Goal: Transaction & Acquisition: Purchase product/service

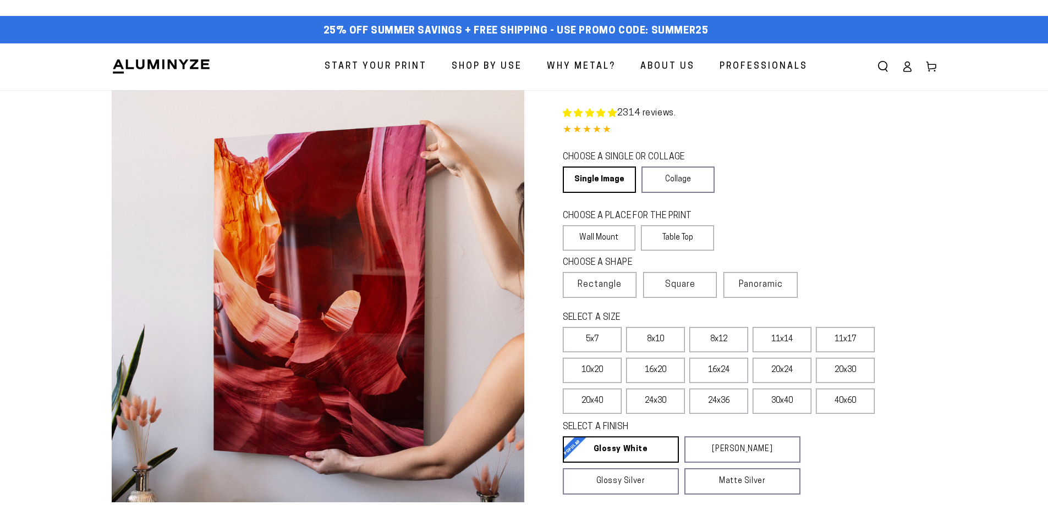
select select "**********"
click at [908, 68] on icon at bounding box center [906, 69] width 7 height 4
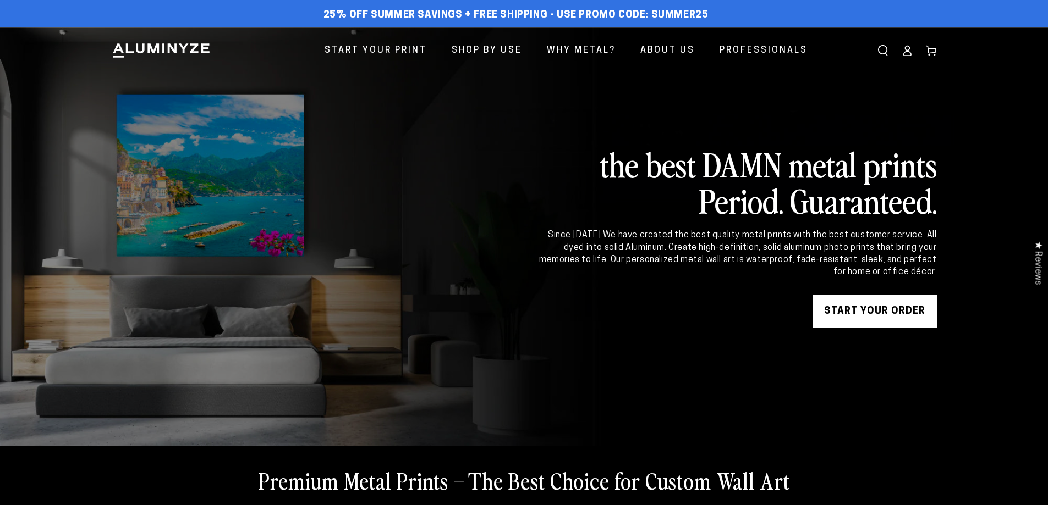
click at [908, 52] on icon at bounding box center [906, 54] width 7 height 4
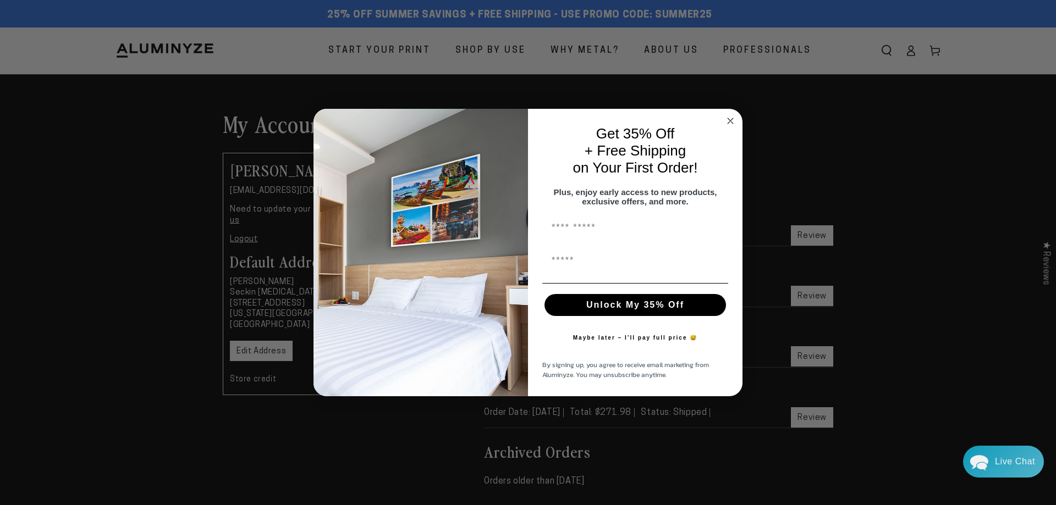
click at [525, 205] on img "POPUP Form" at bounding box center [421, 253] width 215 height 288
click at [733, 118] on icon "Close dialog" at bounding box center [731, 121] width 6 height 6
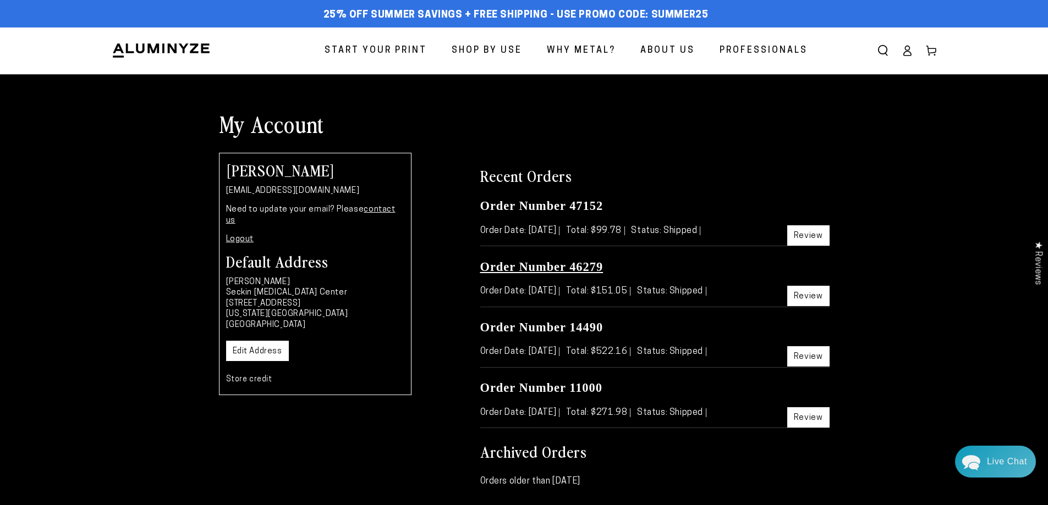
click at [545, 268] on link "Order Number 46279" at bounding box center [541, 267] width 123 height 14
click at [535, 329] on link "Order Number 14490" at bounding box center [541, 328] width 123 height 14
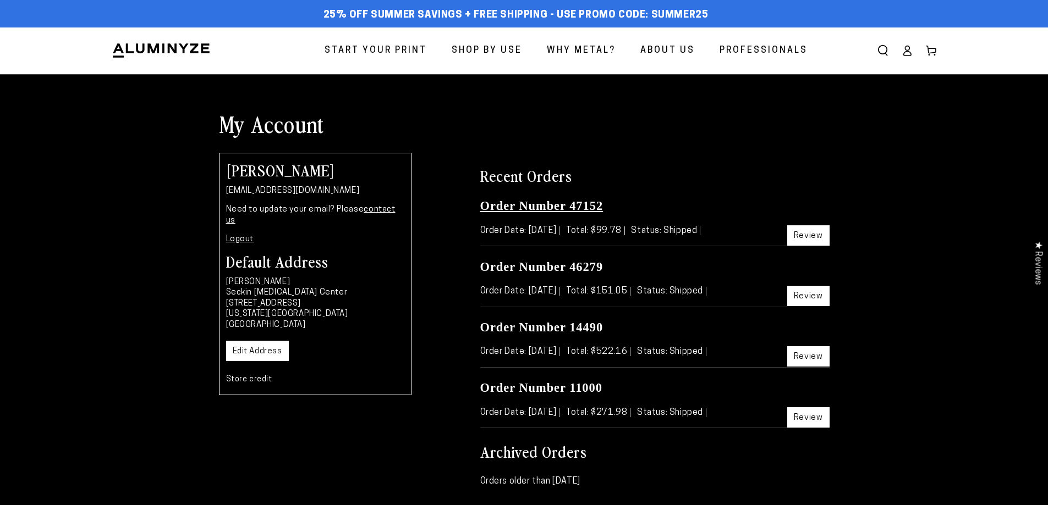
click at [558, 204] on link "Order Number 47152" at bounding box center [541, 206] width 123 height 14
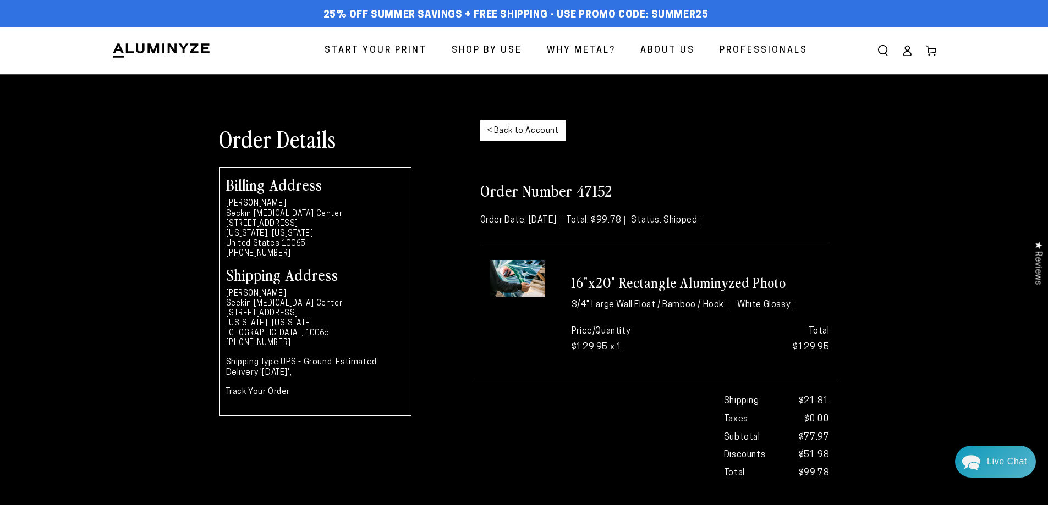
click at [733, 118] on div "Order Details < Back to Account" at bounding box center [524, 138] width 627 height 58
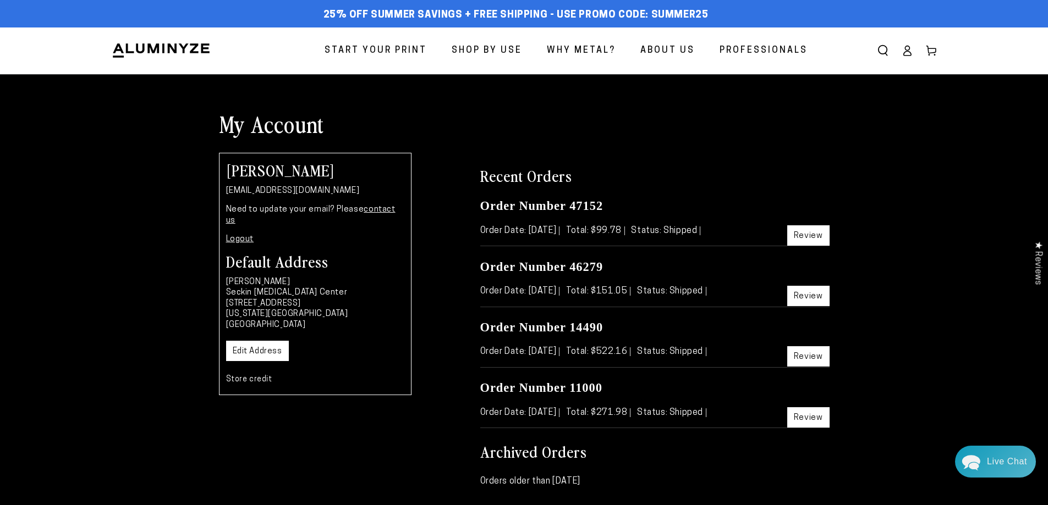
click at [812, 238] on link "Review" at bounding box center [808, 236] width 42 height 20
click at [808, 295] on link "Review" at bounding box center [808, 296] width 42 height 20
click at [802, 354] on link "Review" at bounding box center [808, 357] width 42 height 20
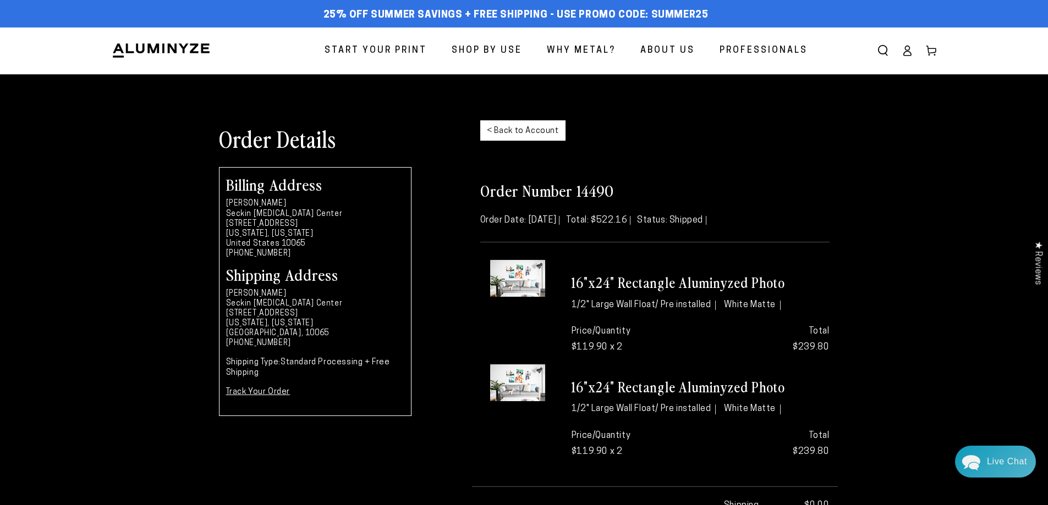
click at [982, 128] on div "Order Details < Back to Account Billing Address Sarper Kocabiyik Seckin Endomet…" at bounding box center [524, 339] width 1048 height 461
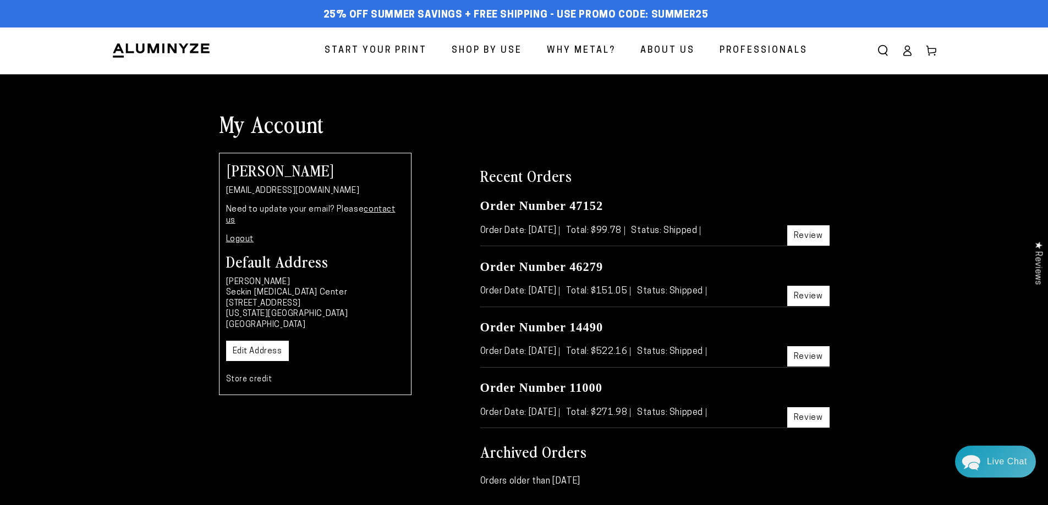
click at [384, 47] on span "Start Your Print" at bounding box center [376, 51] width 102 height 16
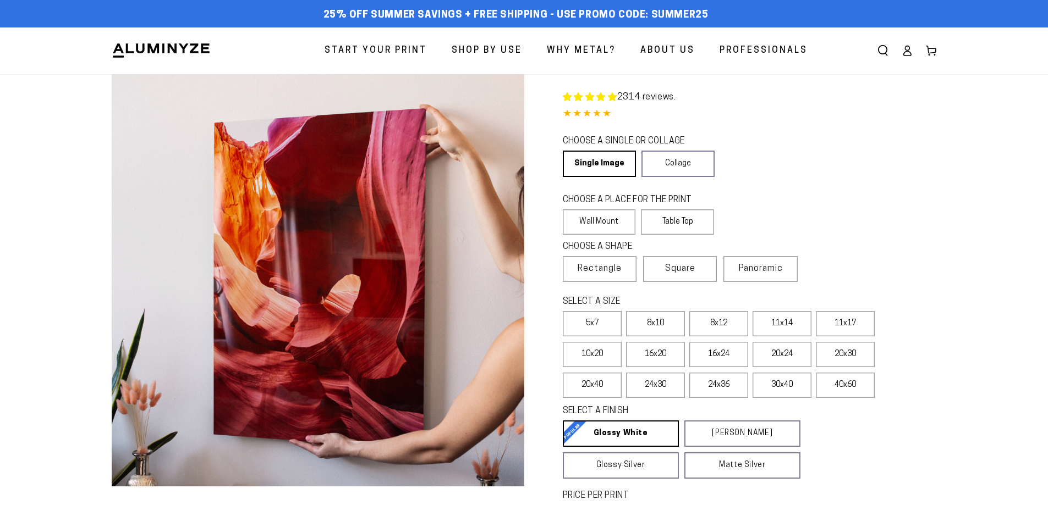
select select "**********"
click at [666, 351] on label "16x20" at bounding box center [655, 354] width 59 height 25
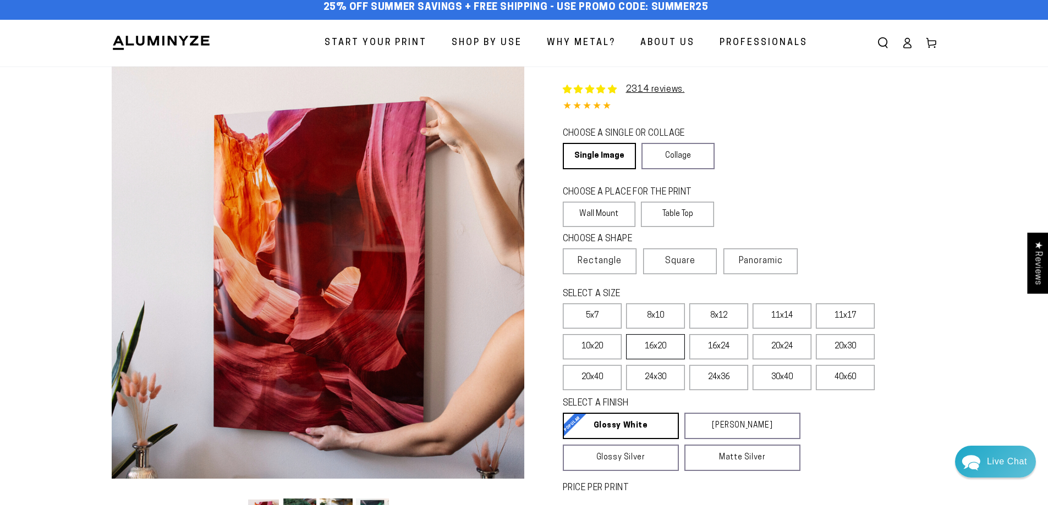
scroll to position [165, 0]
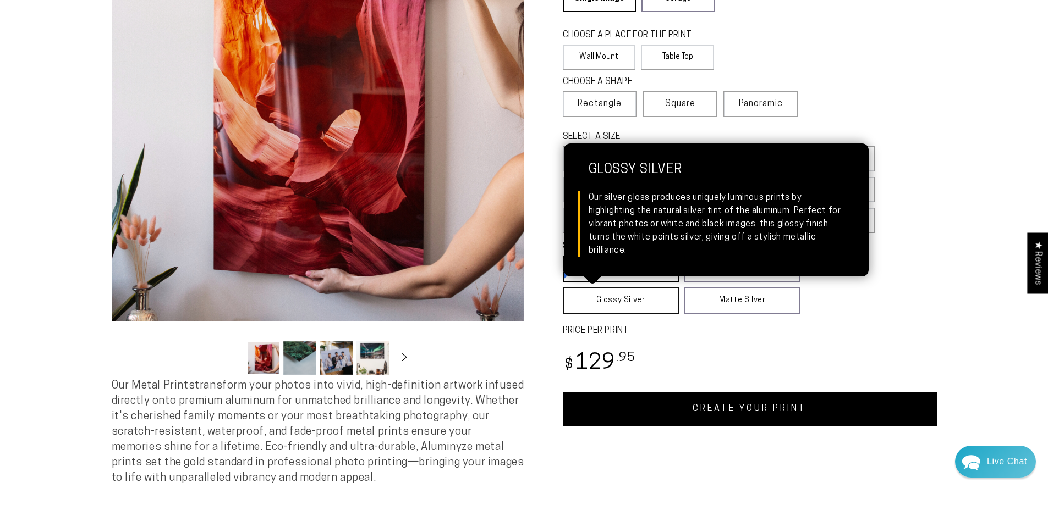
click at [628, 298] on link "Glossy Silver Glossy Silver Our silver gloss produces uniquely luminous prints …" at bounding box center [621, 301] width 116 height 26
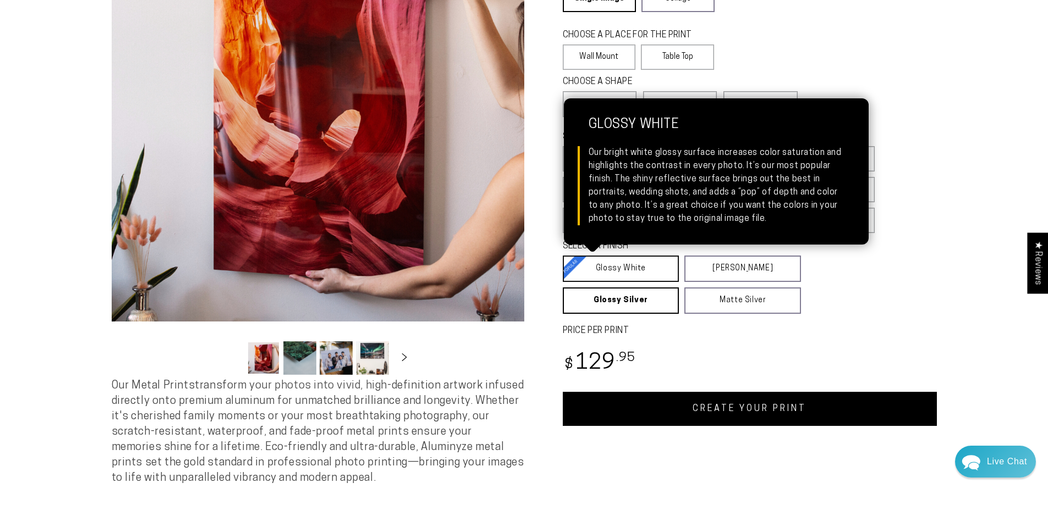
click at [607, 268] on link "Glossy White Glossy White Our bright white glossy surface increases color satur…" at bounding box center [621, 269] width 117 height 26
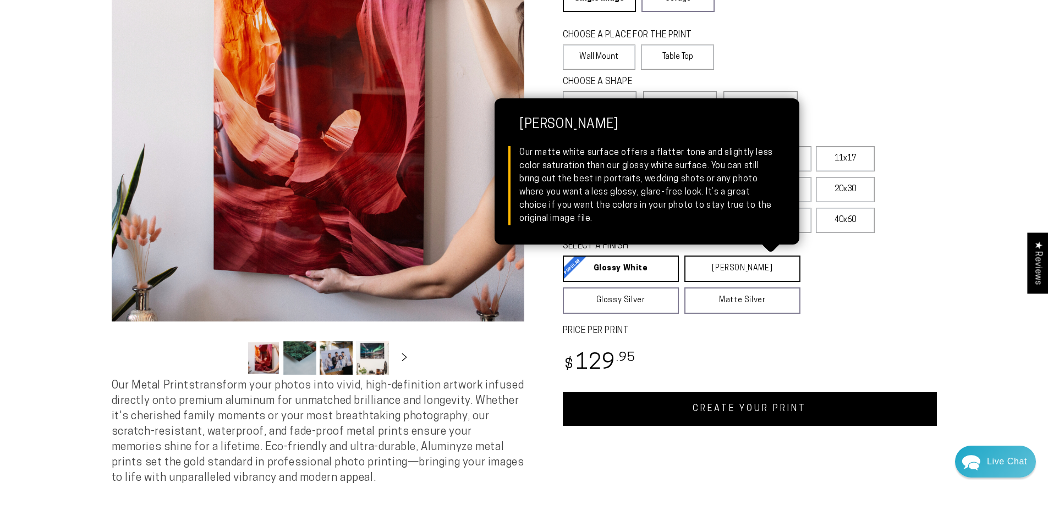
click at [714, 270] on link "Matte White Matte White Our matte white surface offers a flatter tone and sligh…" at bounding box center [742, 269] width 116 height 26
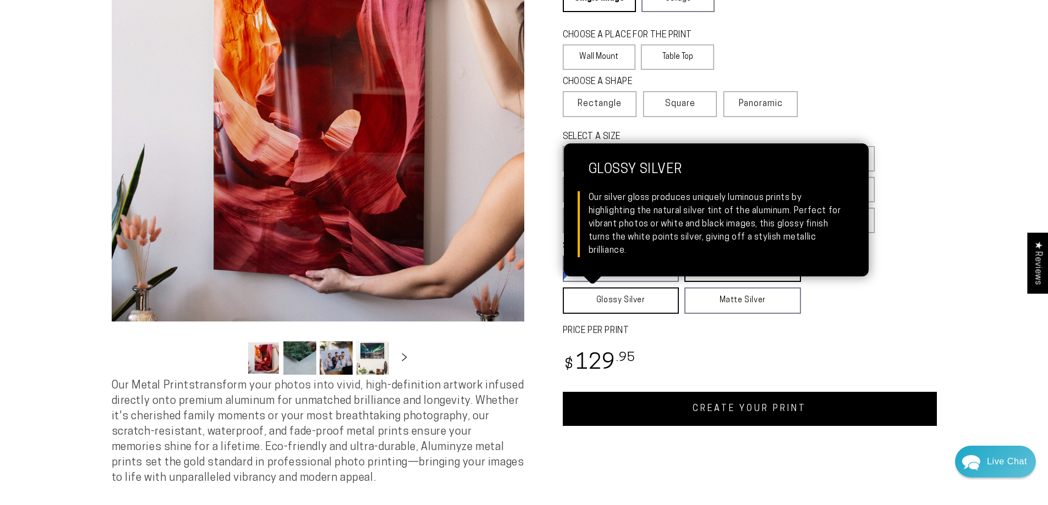
click at [623, 298] on link "Glossy Silver Glossy Silver Our silver gloss produces uniquely luminous prints …" at bounding box center [621, 301] width 117 height 26
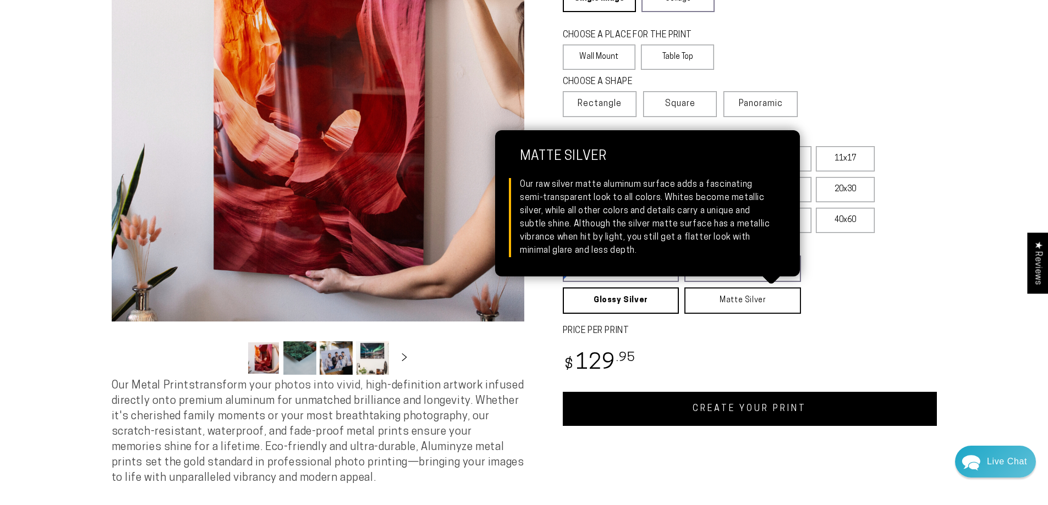
click at [713, 299] on link "Matte Silver Matte Silver Our raw silver matte aluminum surface adds a fascinat…" at bounding box center [742, 301] width 117 height 26
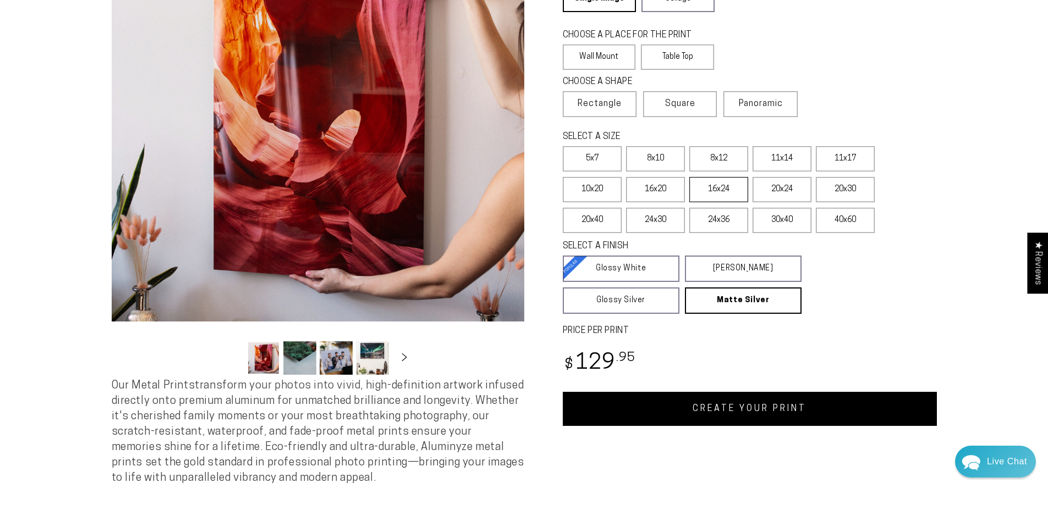
click at [711, 188] on label "16x24" at bounding box center [718, 189] width 59 height 25
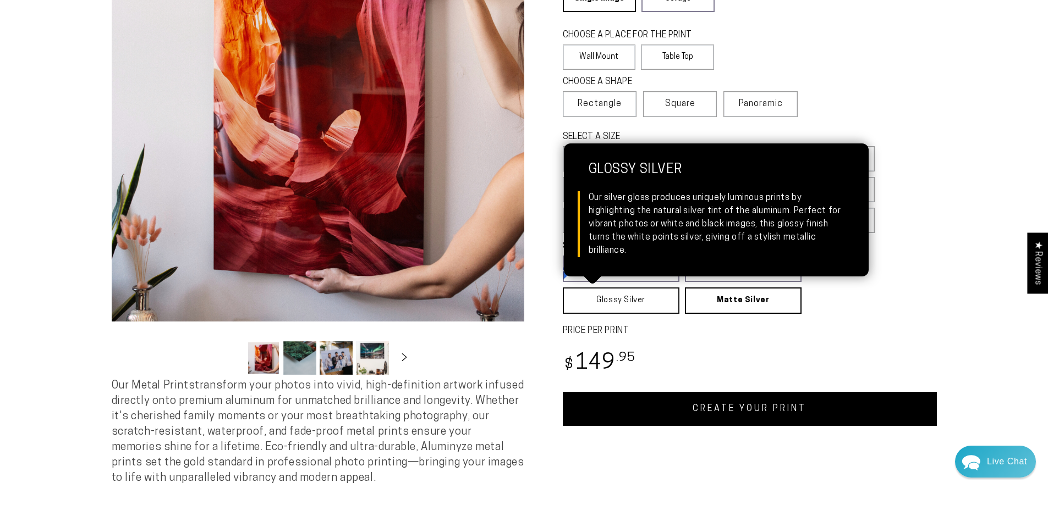
click at [617, 298] on link "Glossy Silver Glossy Silver Our silver gloss produces uniquely luminous prints …" at bounding box center [621, 301] width 117 height 26
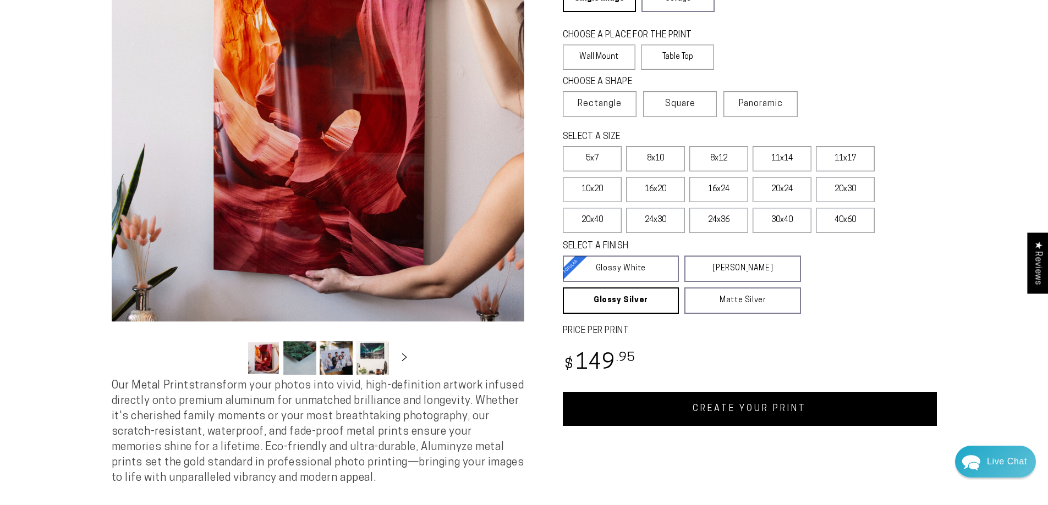
click at [78, 110] on section "Skip to product information Open media 1 in modal Open media 2 in modal Open me…" at bounding box center [524, 207] width 1048 height 597
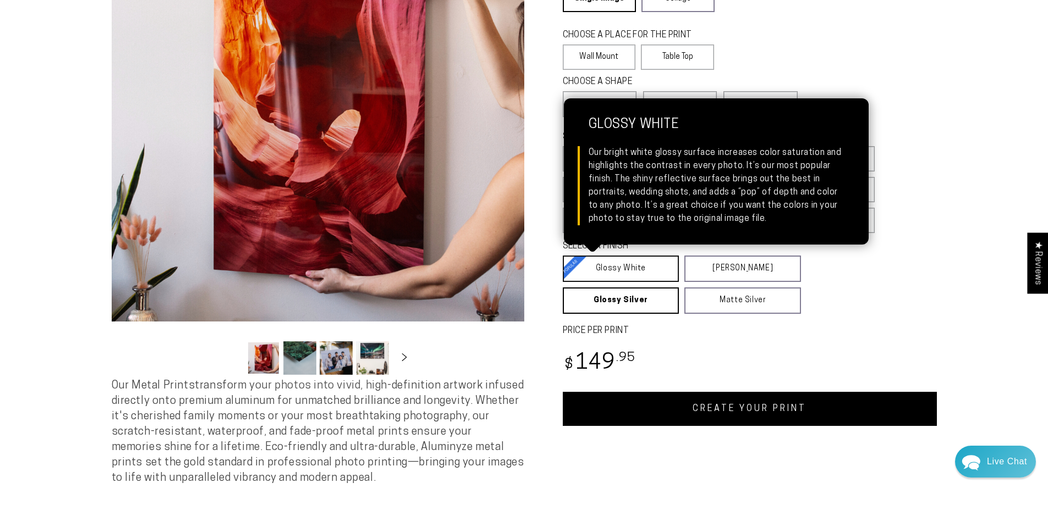
click at [623, 267] on link "Glossy White Glossy White Our bright white glossy surface increases color satur…" at bounding box center [621, 269] width 117 height 26
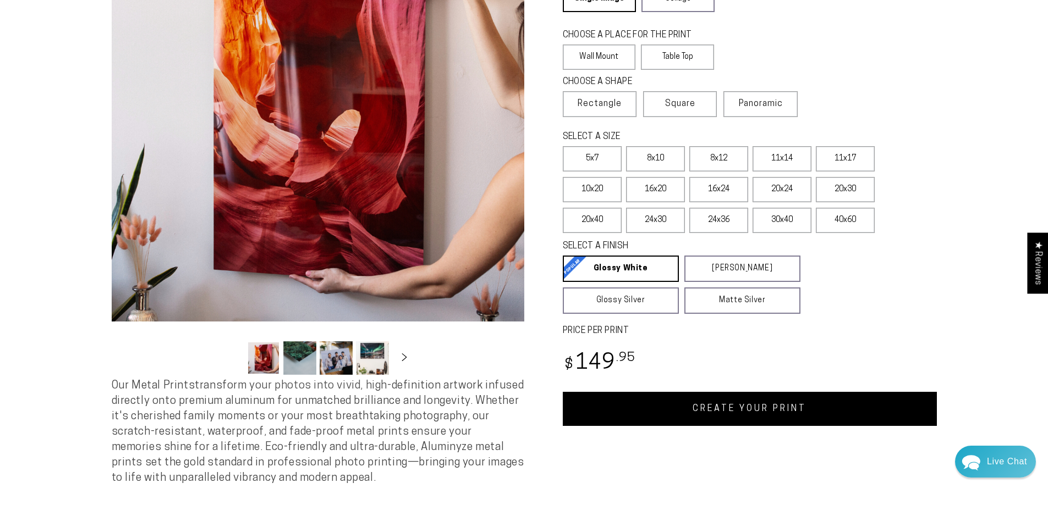
click at [866, 281] on fieldset "SELECT A FINISH Learn more Glossy White Glossy White Our bright white glossy su…" at bounding box center [739, 277] width 352 height 74
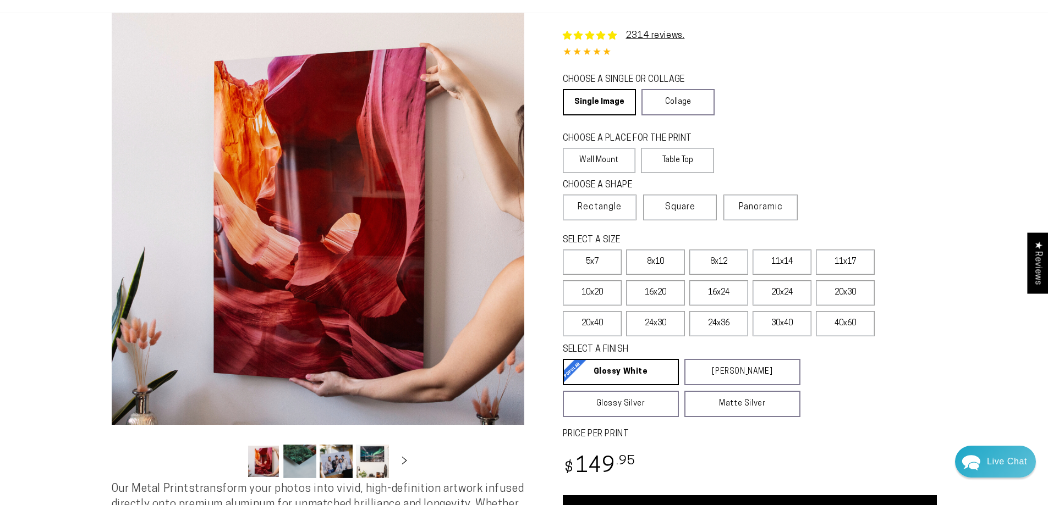
scroll to position [55, 0]
